Goal: Transaction & Acquisition: Subscribe to service/newsletter

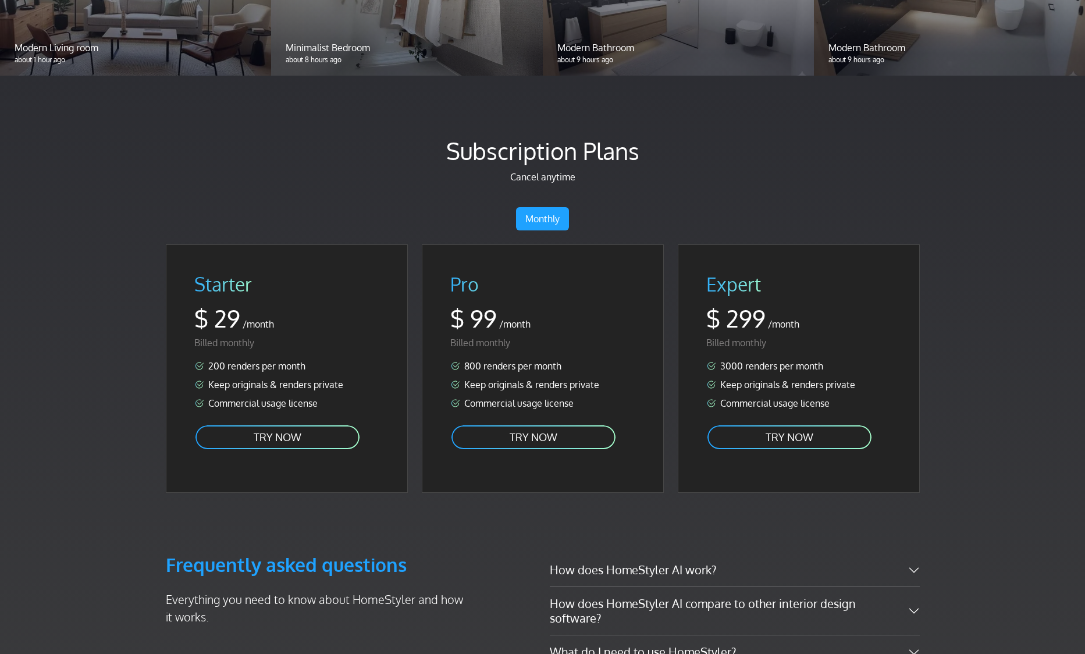
scroll to position [1387, 0]
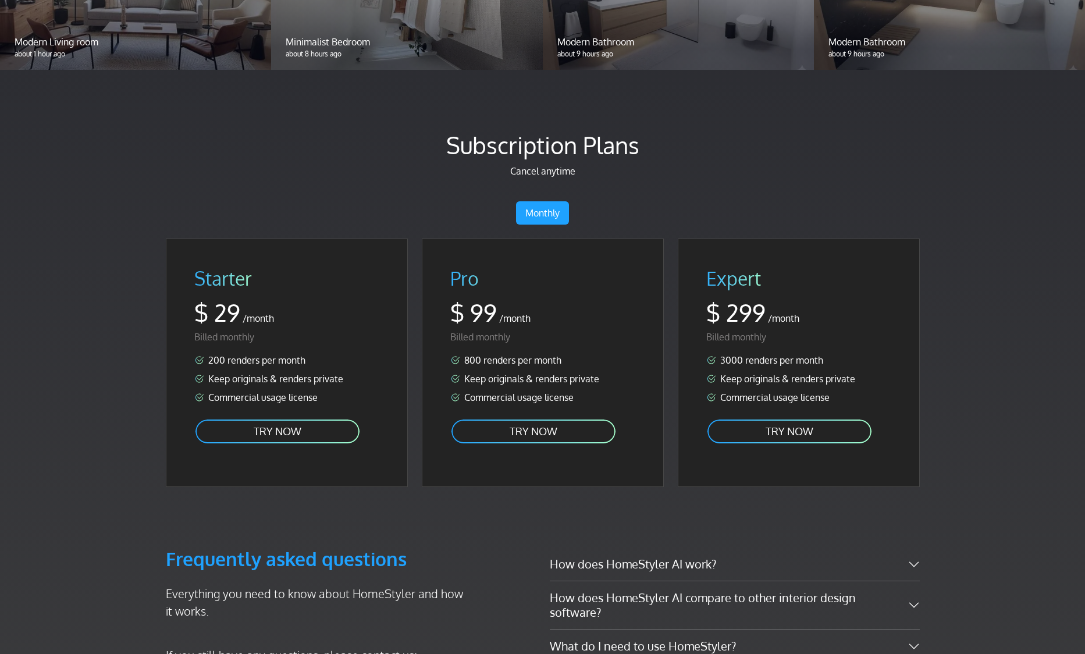
click at [316, 418] on link "TRY NOW" at bounding box center [277, 431] width 166 height 26
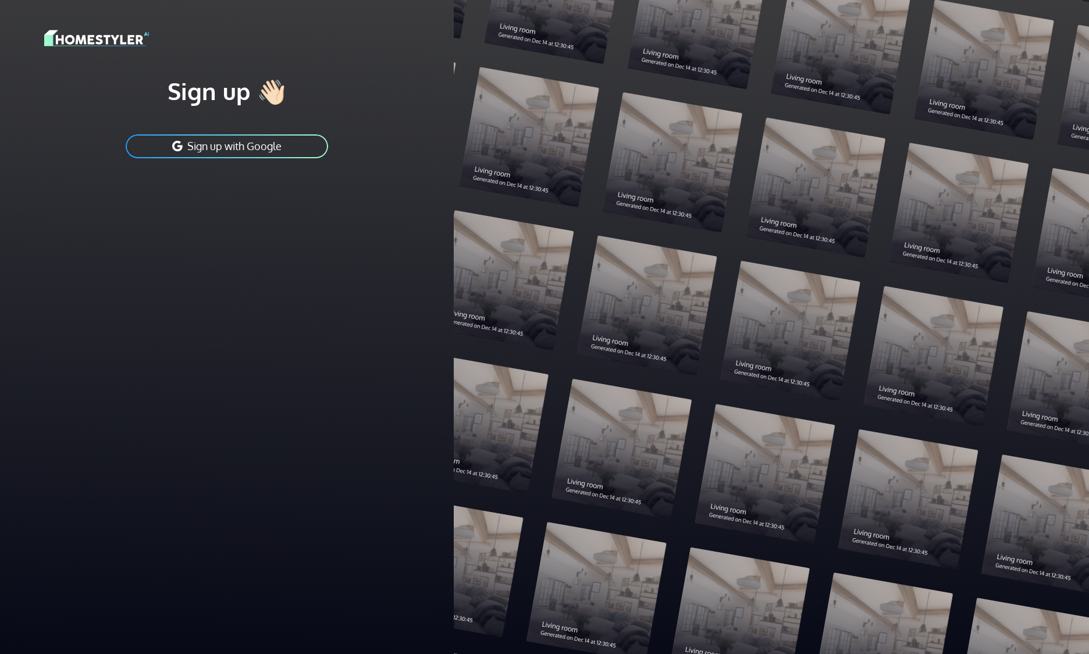
click at [297, 142] on button "Sign up with Google" at bounding box center [227, 146] width 205 height 26
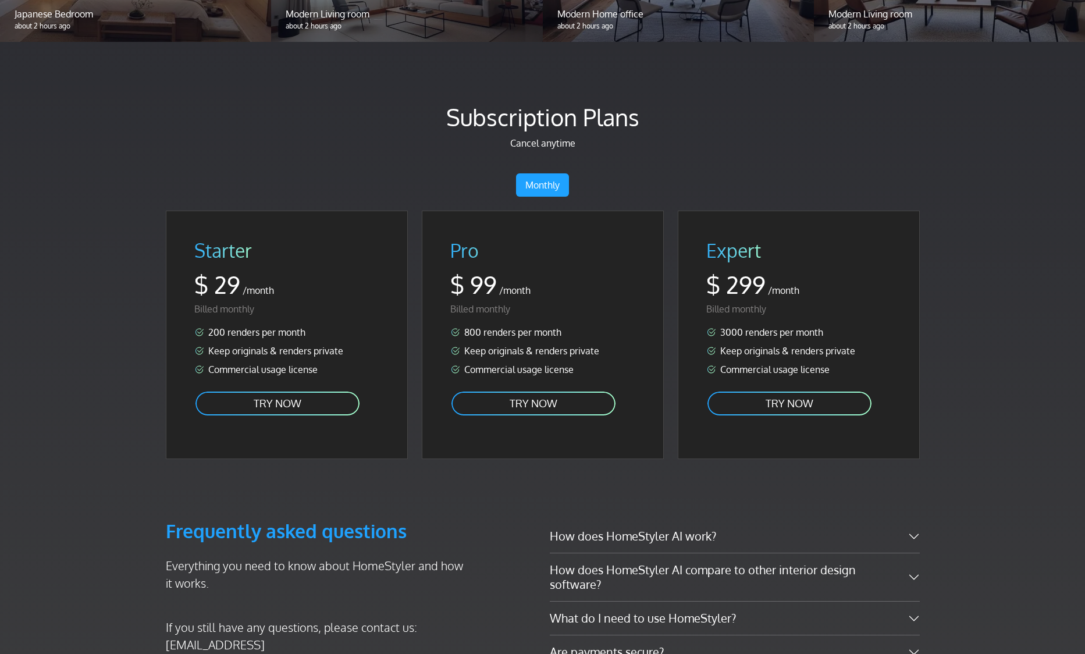
scroll to position [1474, 0]
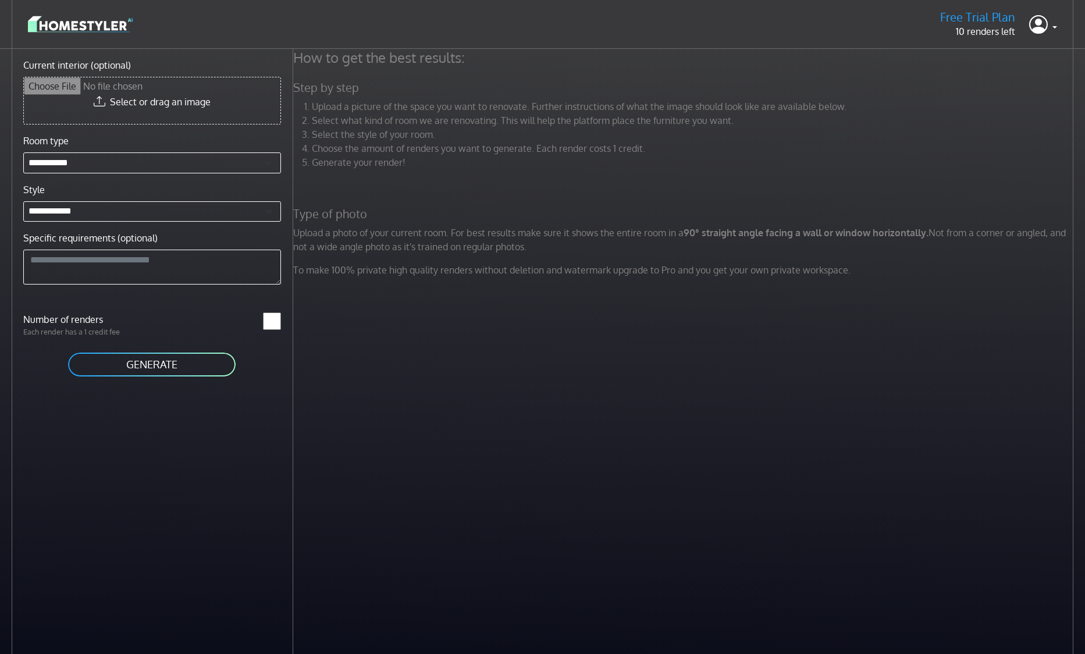
drag, startPoint x: 452, startPoint y: 123, endPoint x: 452, endPoint y: 132, distance: 8.2
click at [452, 126] on li "Select what kind of room we are renovating. This will help the platform place t…" at bounding box center [694, 120] width 765 height 14
